Goal: Task Accomplishment & Management: Use online tool/utility

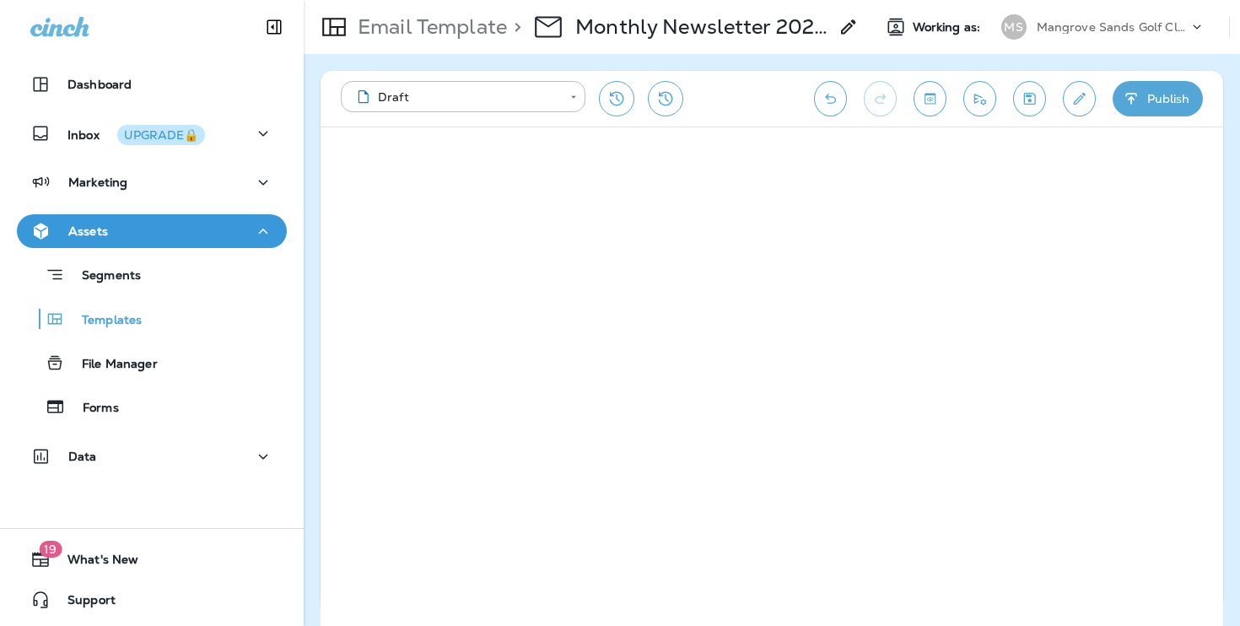
scroll to position [12, 0]
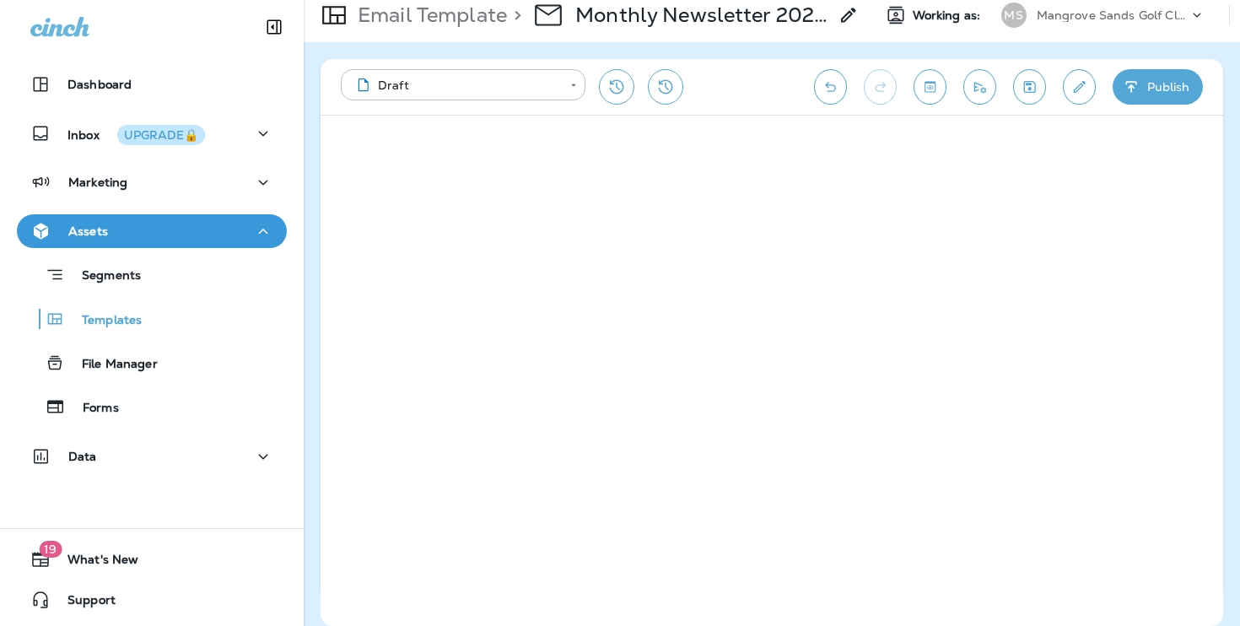
click at [1025, 94] on icon "Save" at bounding box center [1030, 86] width 18 height 17
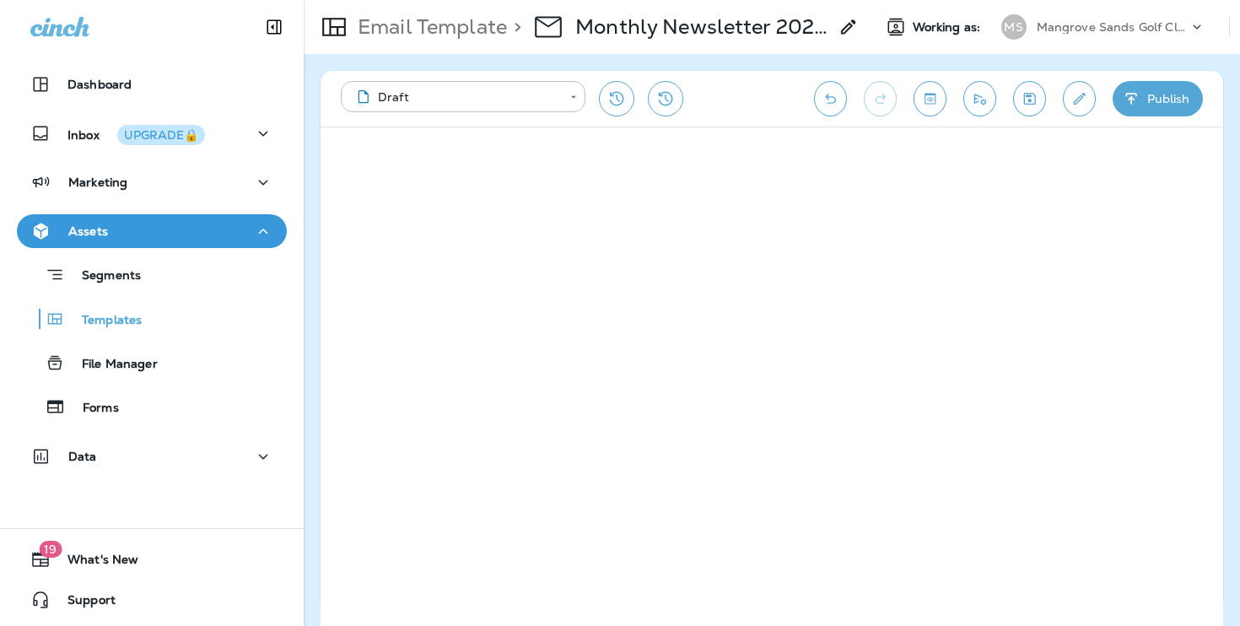
click at [1029, 90] on icon "Save" at bounding box center [1030, 98] width 18 height 17
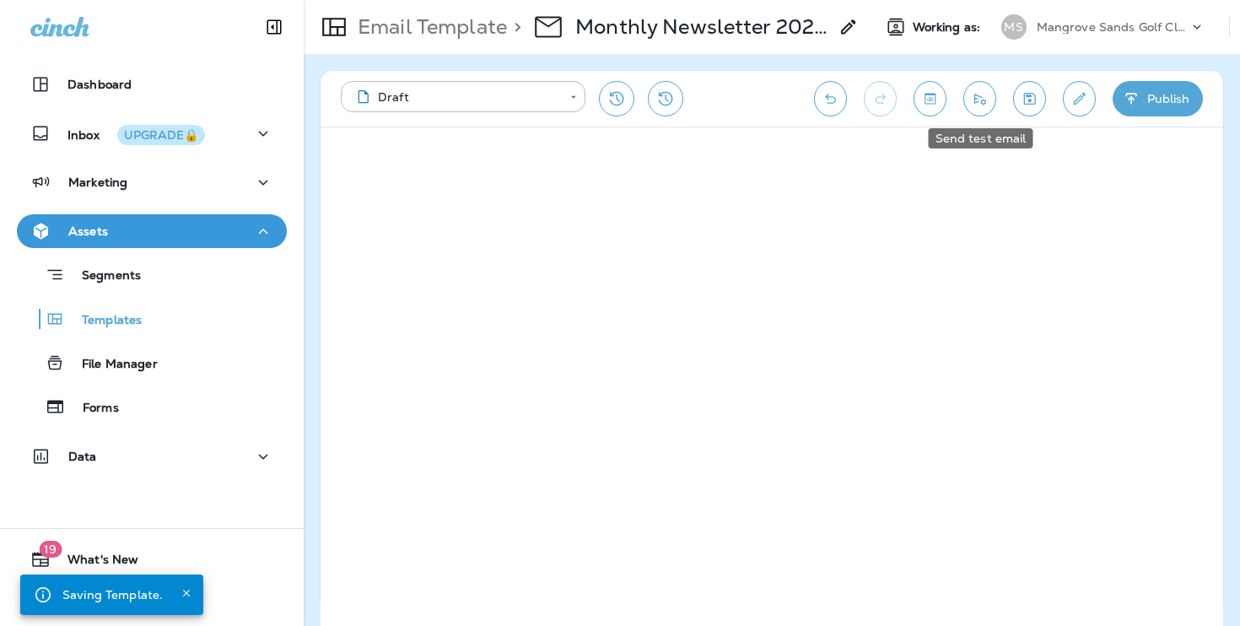
click at [990, 105] on button "Send test email" at bounding box center [979, 98] width 33 height 35
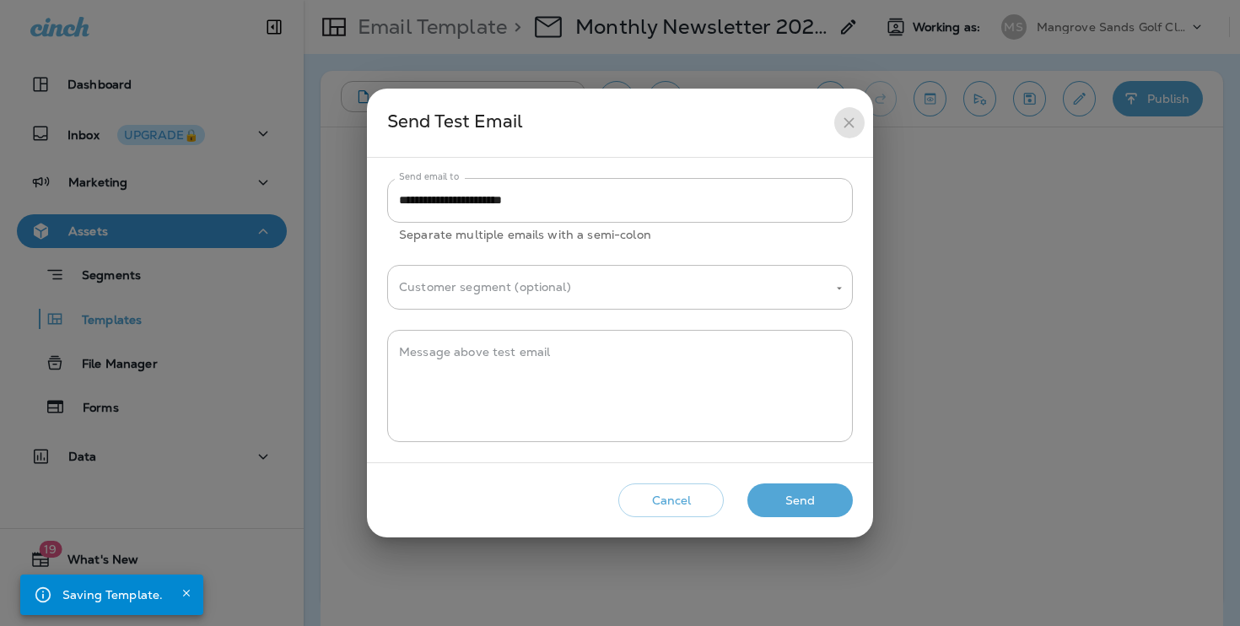
click at [851, 116] on icon "close" at bounding box center [849, 123] width 18 height 18
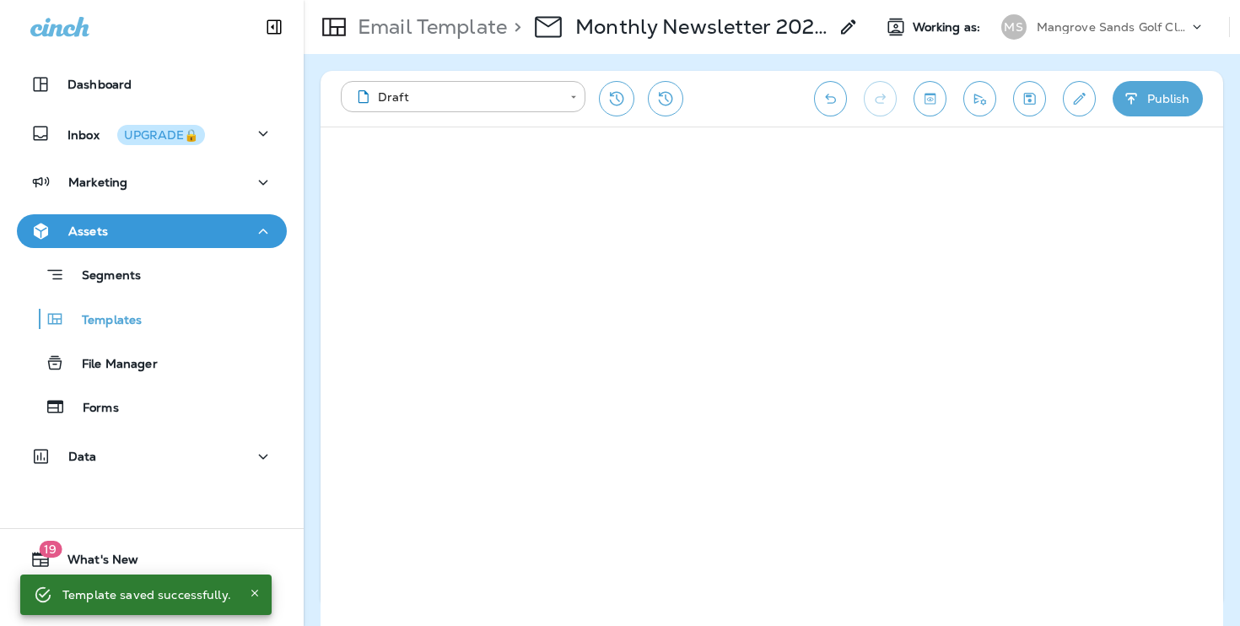
click at [987, 93] on icon "Send test email" at bounding box center [980, 98] width 18 height 17
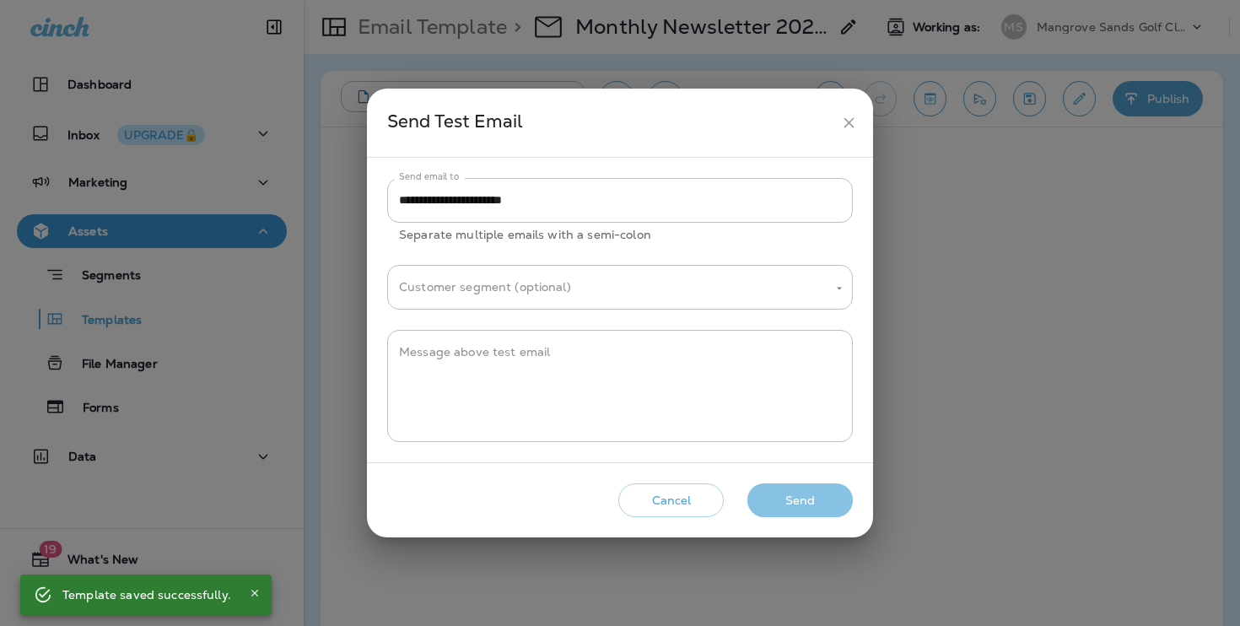
click at [796, 493] on button "Send" at bounding box center [799, 500] width 105 height 35
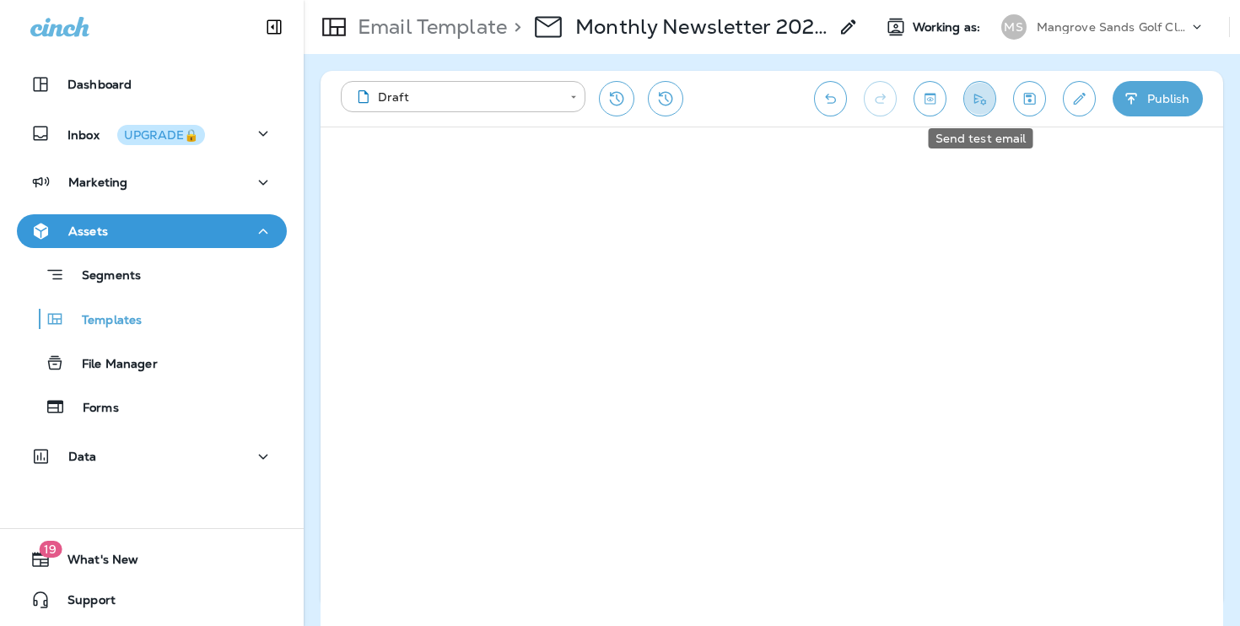
click at [984, 102] on icon "Send test email" at bounding box center [980, 99] width 12 height 11
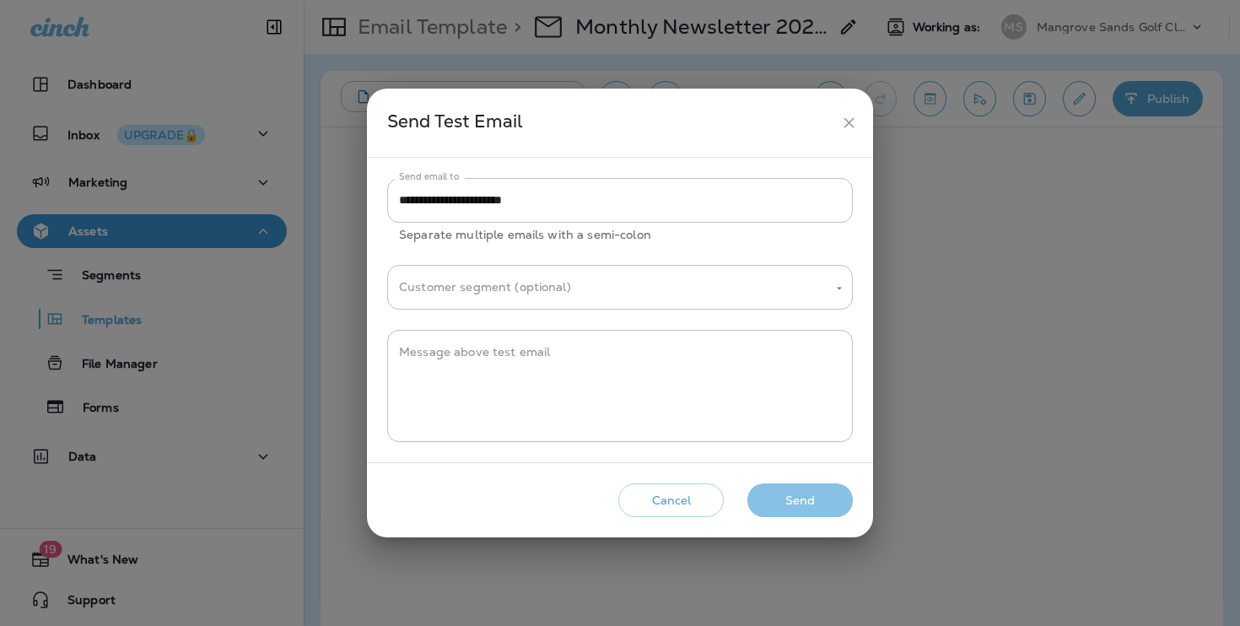
click at [808, 501] on button "Send" at bounding box center [799, 500] width 105 height 35
